Goal: Book appointment/travel/reservation

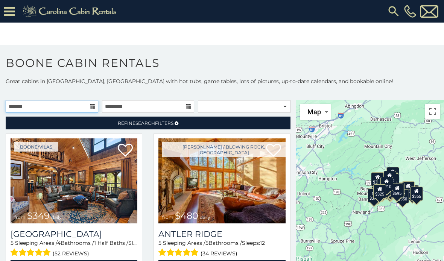
click at [39, 111] on input "text" at bounding box center [52, 106] width 93 height 13
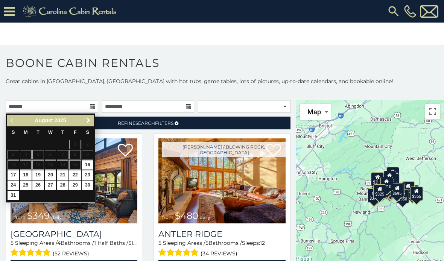
click at [91, 125] on link "Next" at bounding box center [87, 120] width 9 height 9
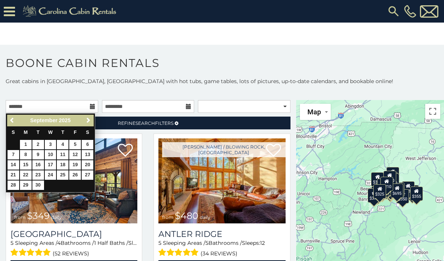
click at [88, 121] on span "Next" at bounding box center [88, 120] width 6 height 6
click at [93, 124] on link "Next" at bounding box center [87, 120] width 9 height 9
click at [91, 122] on span "Next" at bounding box center [88, 120] width 6 height 6
click at [88, 120] on span "Next" at bounding box center [88, 120] width 6 height 6
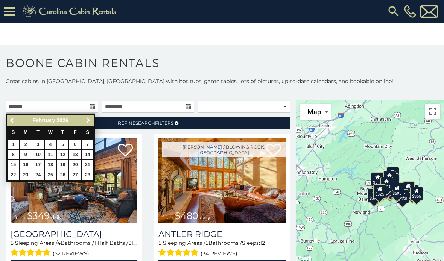
click at [87, 123] on span "Next" at bounding box center [88, 120] width 6 height 6
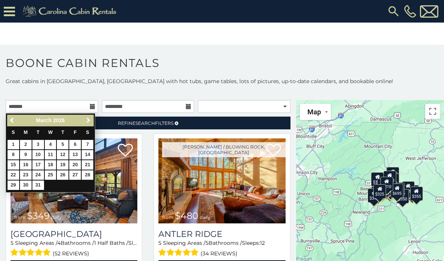
click at [89, 123] on span "Next" at bounding box center [88, 120] width 6 height 6
click at [90, 124] on link "Next" at bounding box center [87, 120] width 9 height 9
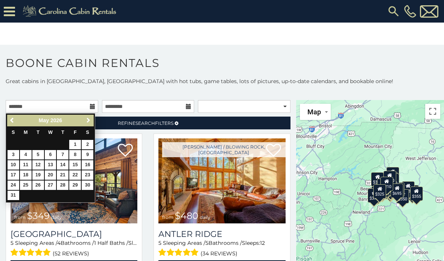
click at [89, 125] on link "Next" at bounding box center [87, 120] width 9 height 9
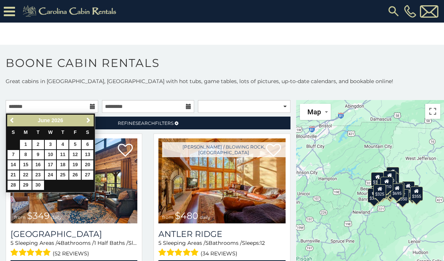
click at [91, 124] on link "Next" at bounding box center [87, 120] width 9 height 9
click at [14, 185] on link "26" at bounding box center [14, 185] width 12 height 9
type input "**********"
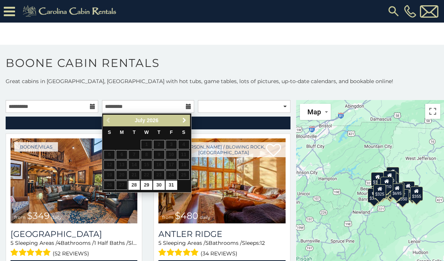
click at [182, 120] on span "Next" at bounding box center [184, 120] width 6 height 6
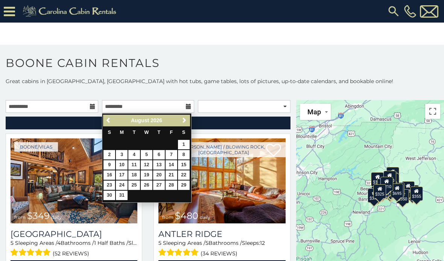
click at [114, 181] on link "23" at bounding box center [109, 185] width 12 height 9
type input "**********"
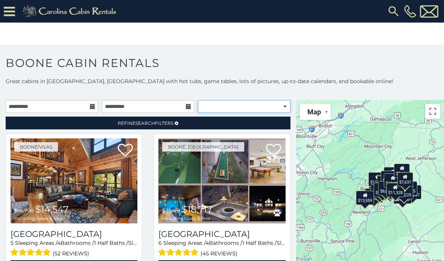
click at [284, 108] on select "**********" at bounding box center [244, 106] width 93 height 13
click at [83, 123] on link "Refine Search Filters" at bounding box center [148, 123] width 285 height 13
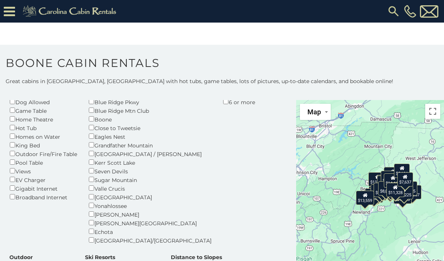
scroll to position [91, 0]
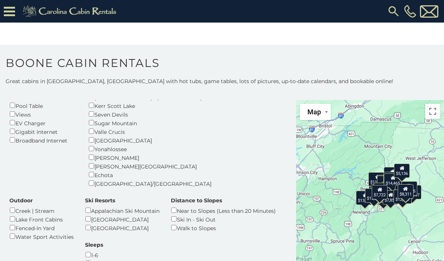
scroll to position [146, 0]
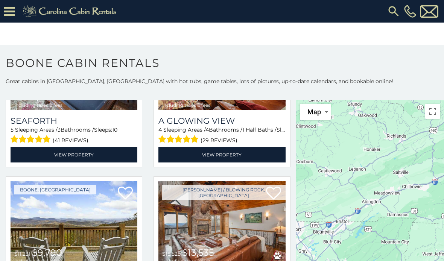
scroll to position [593, 0]
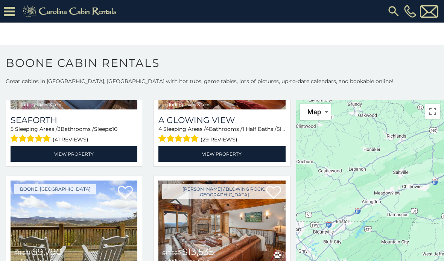
click at [33, 246] on span "$9,790" at bounding box center [47, 251] width 30 height 11
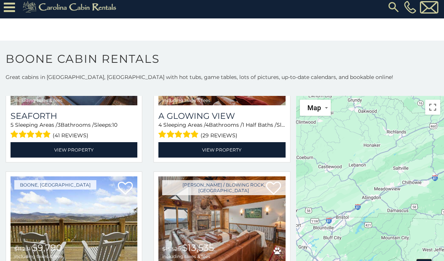
scroll to position [0, 0]
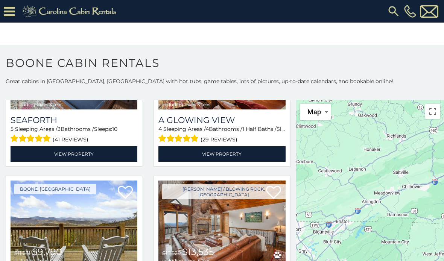
scroll to position [15, 0]
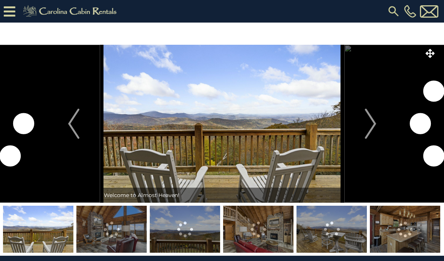
click at [378, 129] on button "Next" at bounding box center [370, 124] width 53 height 158
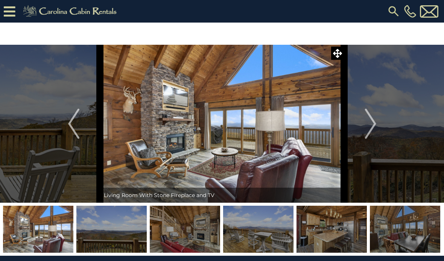
click at [364, 129] on button "Next" at bounding box center [370, 124] width 53 height 158
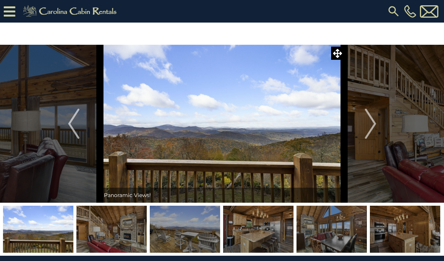
click at [357, 130] on button "Next" at bounding box center [370, 124] width 53 height 158
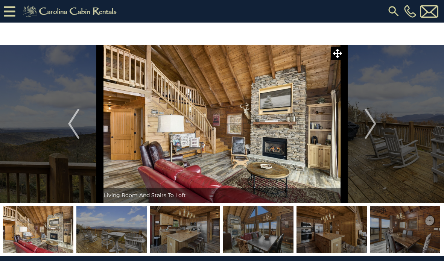
click at [365, 130] on img "Next" at bounding box center [369, 124] width 11 height 30
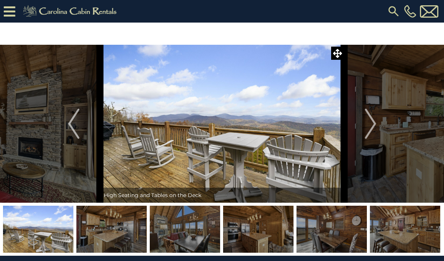
click at [366, 129] on img "Next" at bounding box center [369, 124] width 11 height 30
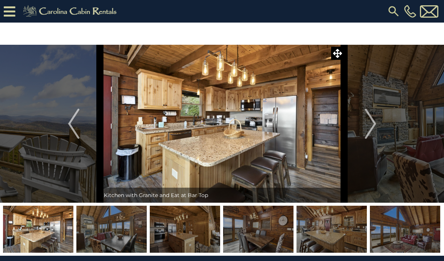
click at [365, 131] on img "Next" at bounding box center [369, 124] width 11 height 30
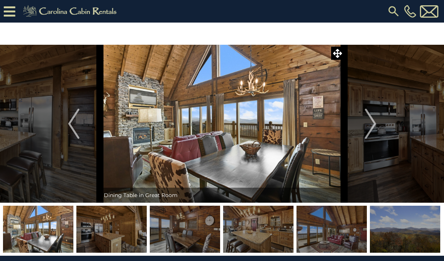
click at [371, 127] on img "Next" at bounding box center [369, 124] width 11 height 30
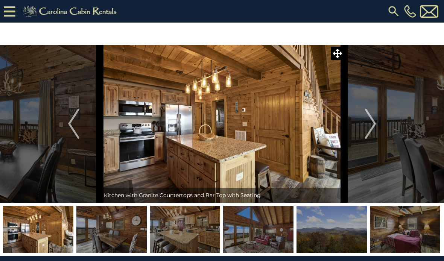
click at [363, 129] on button "Next" at bounding box center [370, 124] width 53 height 158
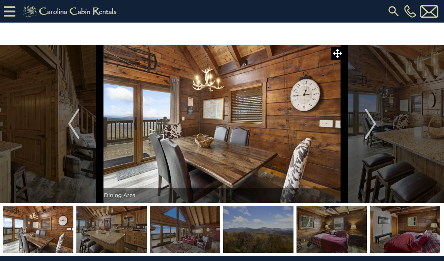
click at [368, 131] on img "Next" at bounding box center [369, 124] width 11 height 30
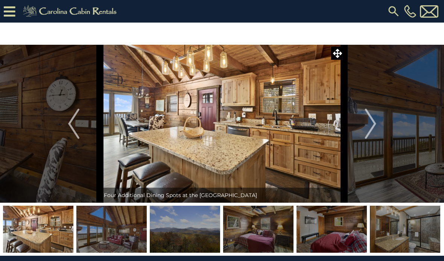
click at [370, 127] on img "Next" at bounding box center [369, 124] width 11 height 30
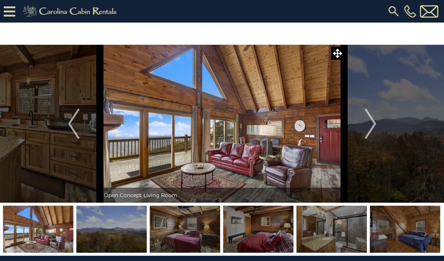
click at [367, 127] on img "Next" at bounding box center [369, 124] width 11 height 30
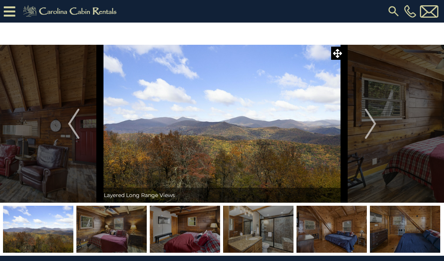
click at [367, 130] on img "Next" at bounding box center [369, 124] width 11 height 30
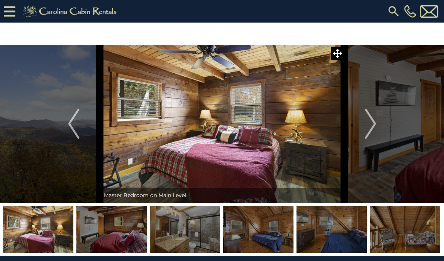
click at [364, 127] on button "Next" at bounding box center [370, 124] width 53 height 158
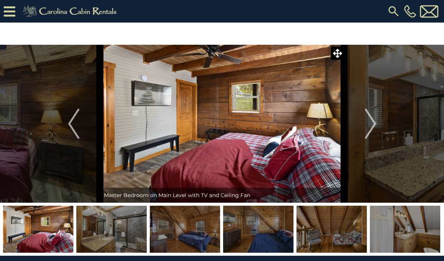
click at [360, 127] on button "Next" at bounding box center [370, 124] width 53 height 158
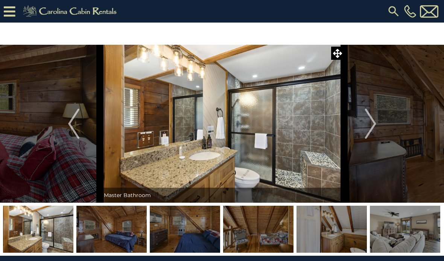
click at [364, 124] on button "Next" at bounding box center [370, 124] width 53 height 158
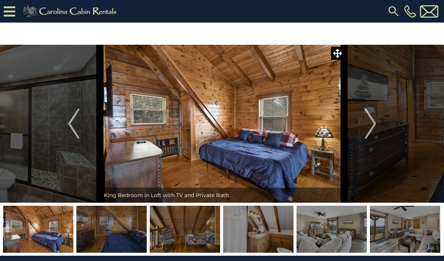
click at [364, 125] on button "Next" at bounding box center [370, 124] width 53 height 158
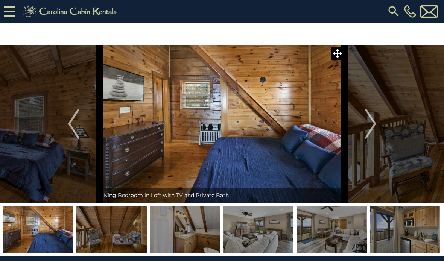
click at [365, 127] on img "Next" at bounding box center [369, 124] width 11 height 30
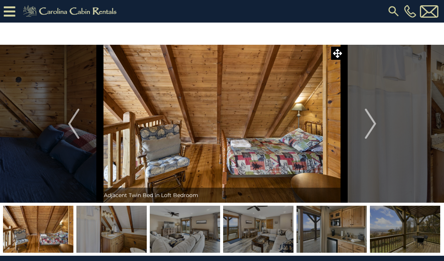
click at [365, 129] on img "Next" at bounding box center [369, 124] width 11 height 30
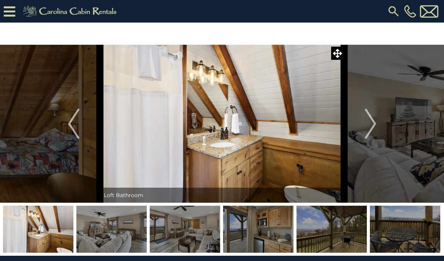
click at [363, 128] on button "Next" at bounding box center [370, 124] width 53 height 158
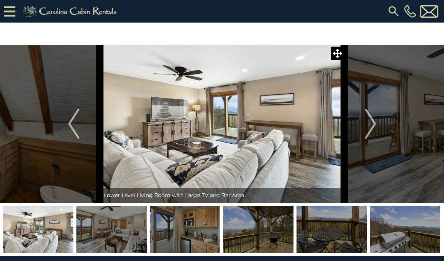
click at [362, 126] on button "Next" at bounding box center [370, 124] width 53 height 158
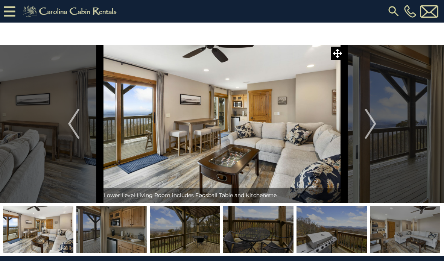
click at [363, 127] on button "Next" at bounding box center [370, 124] width 53 height 158
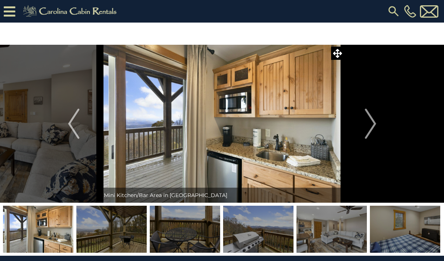
click at [366, 124] on img "Next" at bounding box center [369, 124] width 11 height 30
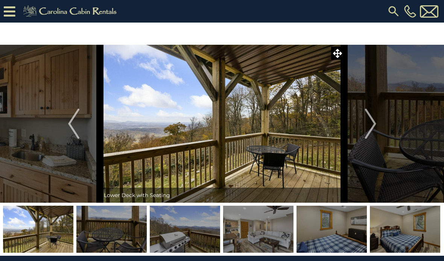
click at [369, 127] on img "Next" at bounding box center [369, 124] width 11 height 30
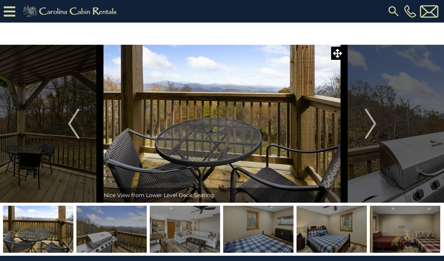
click at [367, 126] on img "Next" at bounding box center [369, 124] width 11 height 30
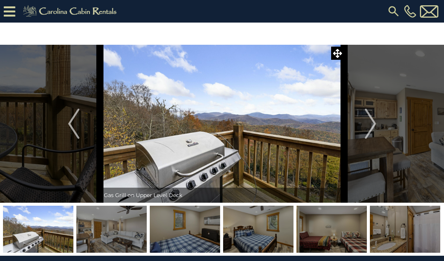
click at [366, 126] on img "Next" at bounding box center [369, 124] width 11 height 30
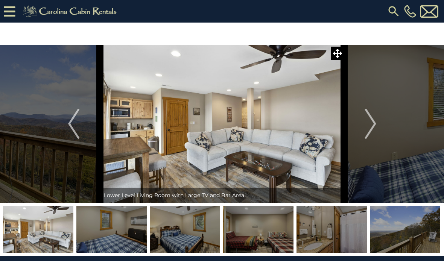
click at [369, 130] on img "Next" at bounding box center [369, 124] width 11 height 30
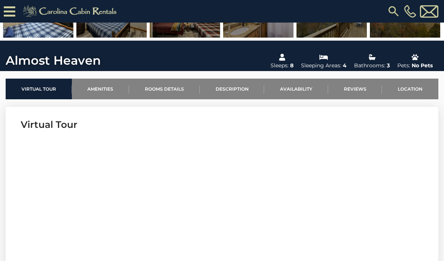
click at [93, 90] on link "Amenities" at bounding box center [101, 89] width 58 height 21
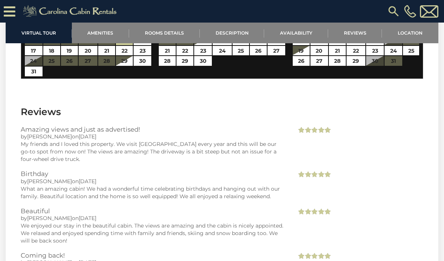
scroll to position [1244, 0]
